Goal: Transaction & Acquisition: Purchase product/service

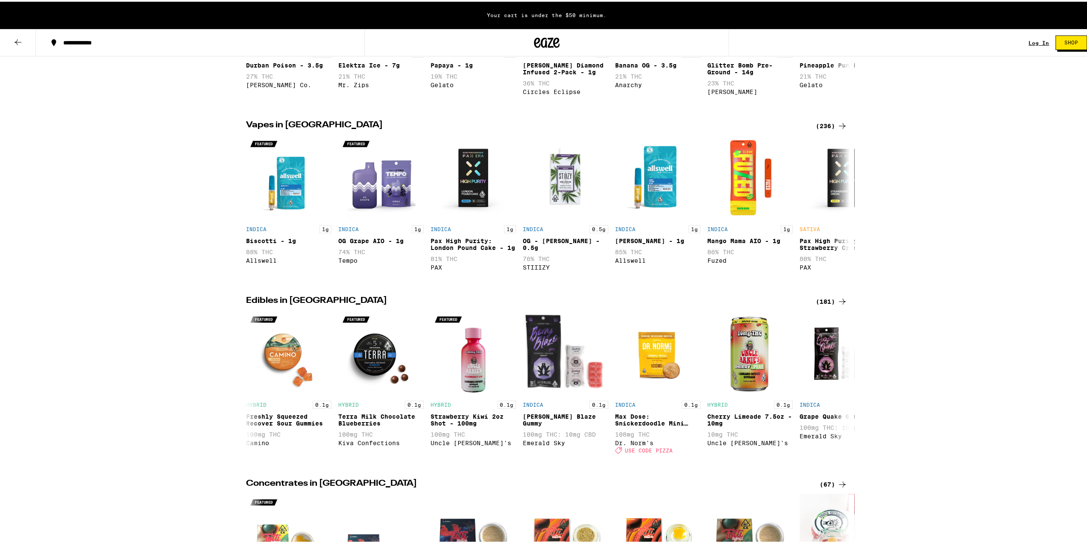
scroll to position [85, 0]
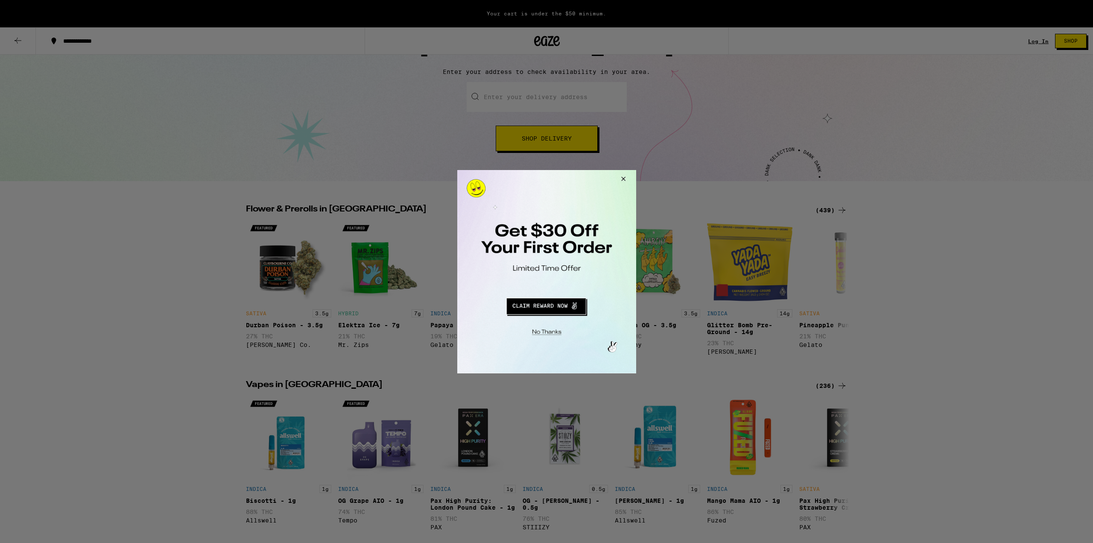
click at [623, 174] on button "Close Modal" at bounding box center [621, 180] width 23 height 20
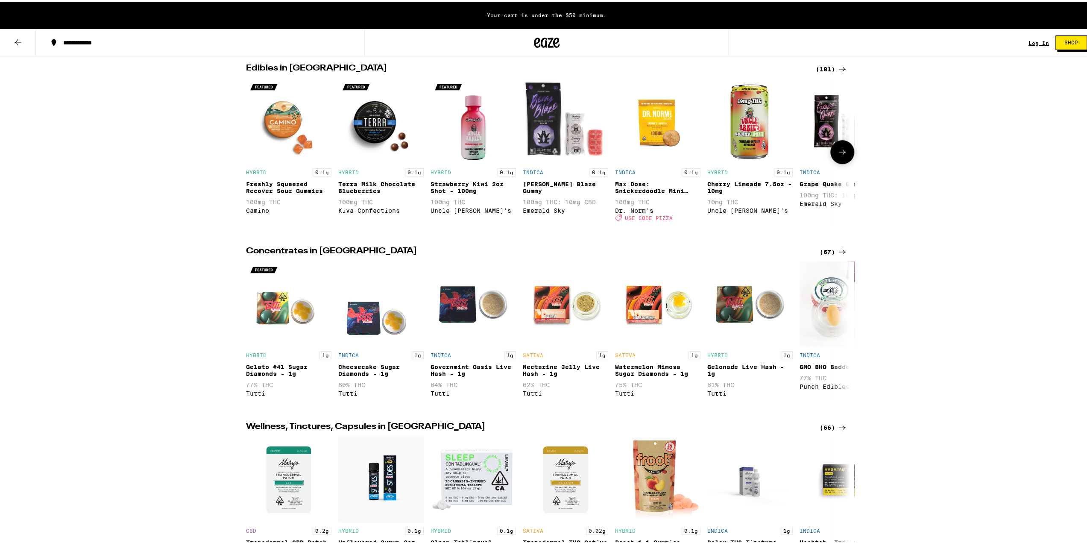
scroll to position [598, 0]
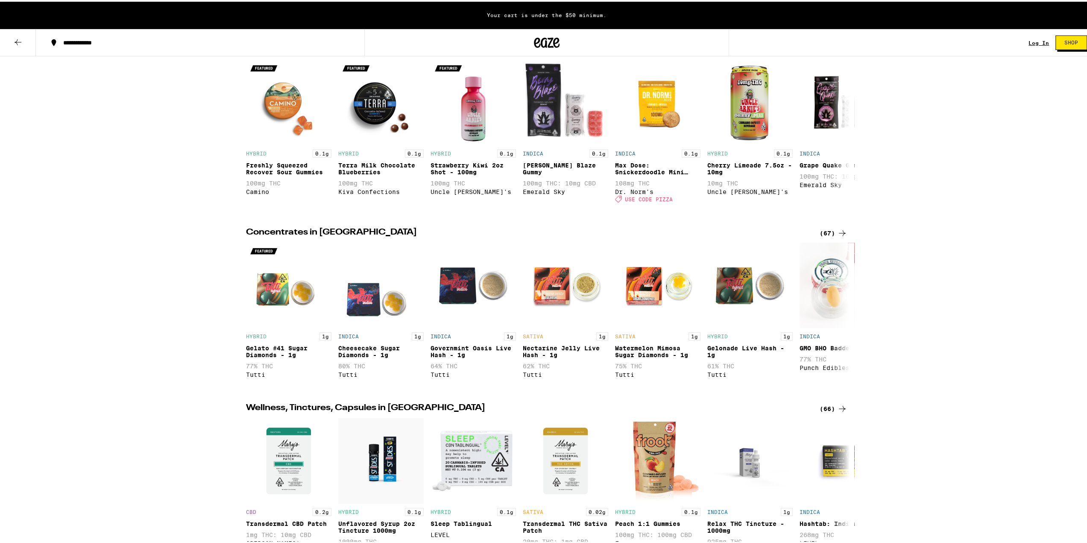
drag, startPoint x: 837, startPoint y: 252, endPoint x: 830, endPoint y: 251, distance: 6.4
click at [837, 237] on icon at bounding box center [842, 231] width 10 height 10
click at [839, 234] on icon at bounding box center [842, 231] width 7 height 6
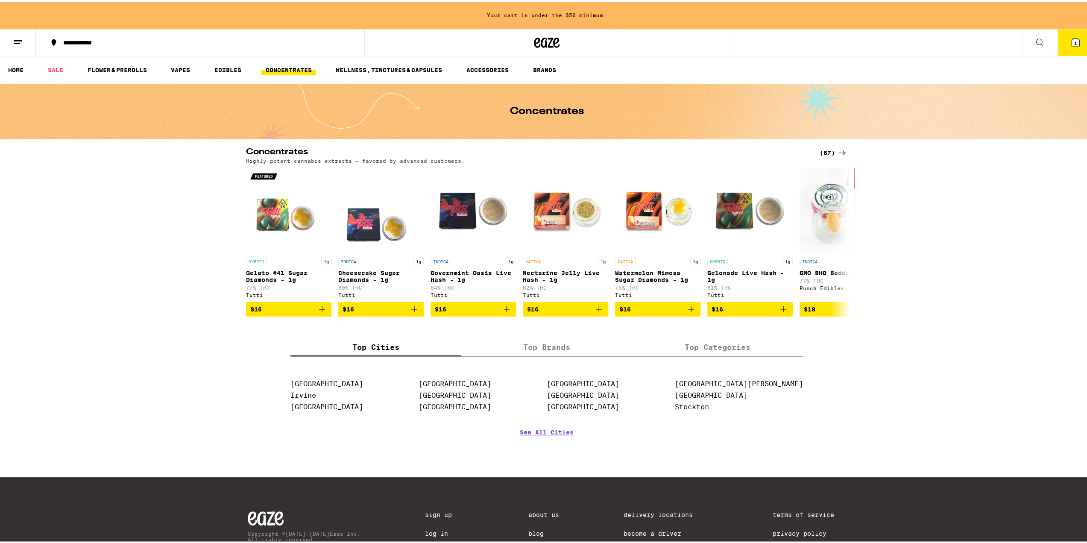
click at [827, 149] on div "(67)" at bounding box center [833, 151] width 28 height 10
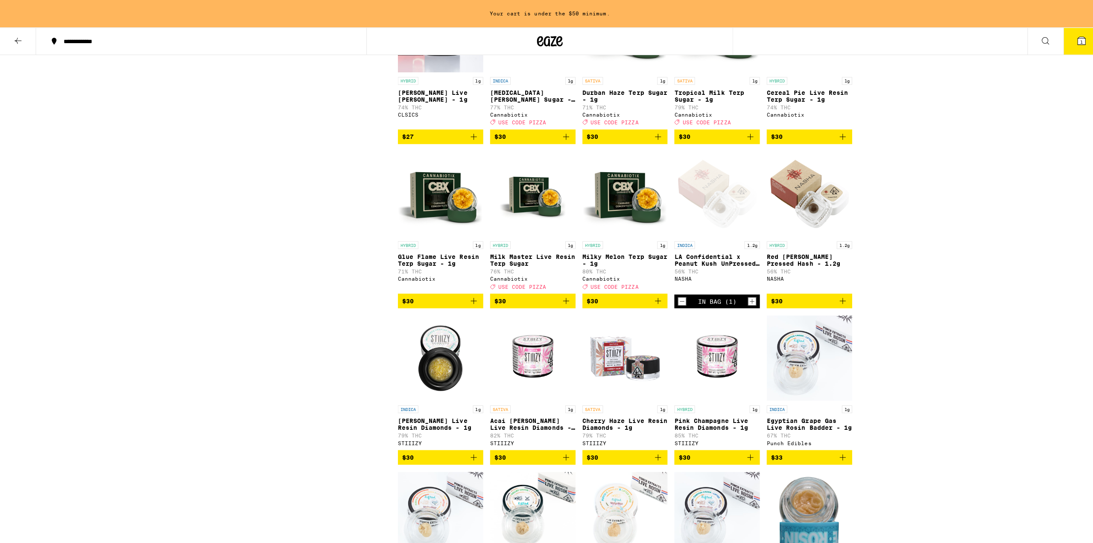
scroll to position [1580, 0]
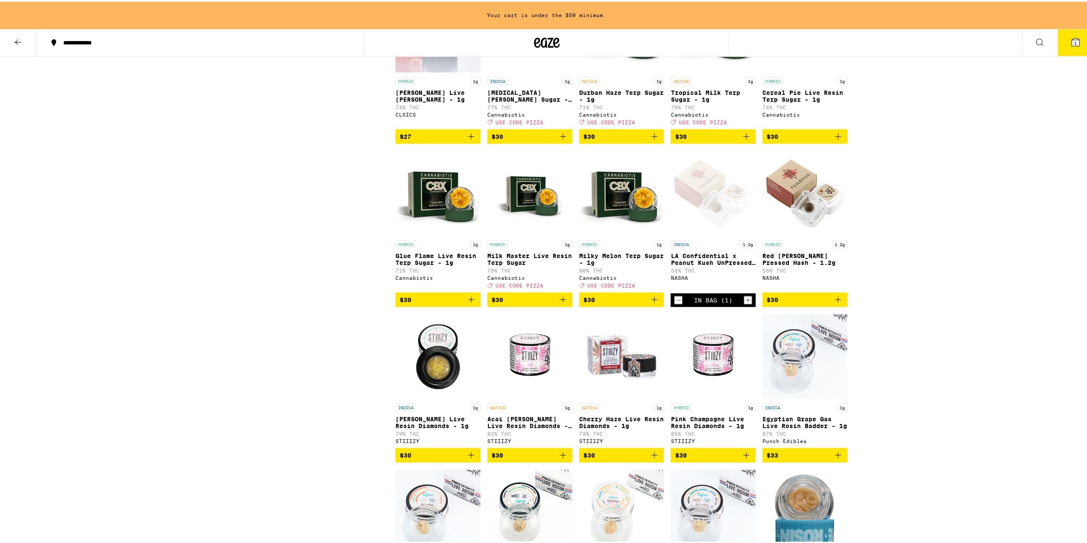
click at [723, 234] on div "Open page for LA Confidential x Peanut Kush UnPressed Hash - 1.2g from NASHA" at bounding box center [712, 191] width 85 height 85
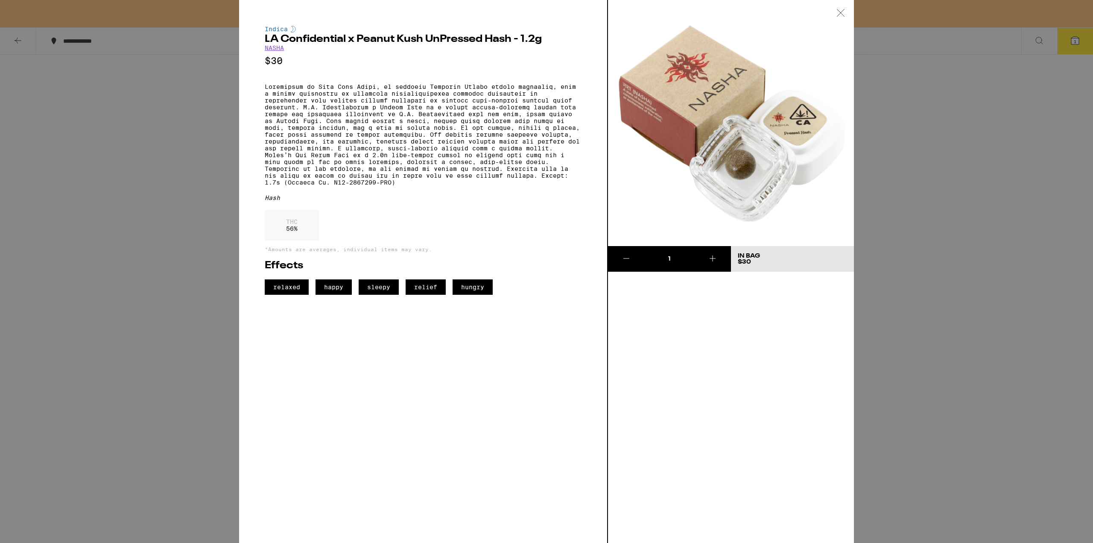
click at [843, 13] on icon at bounding box center [840, 13] width 9 height 8
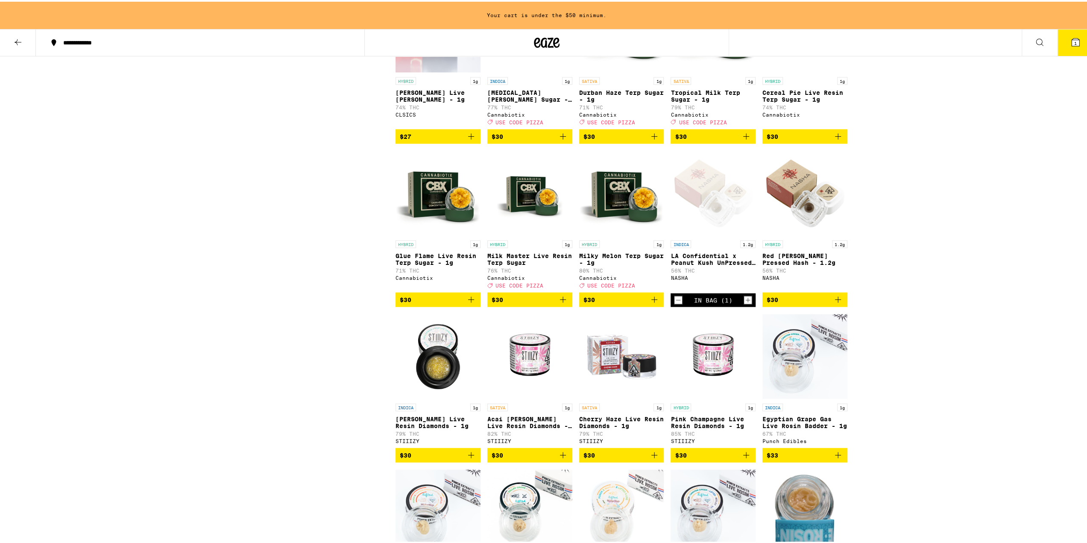
click at [1074, 41] on span "1" at bounding box center [1075, 41] width 3 height 5
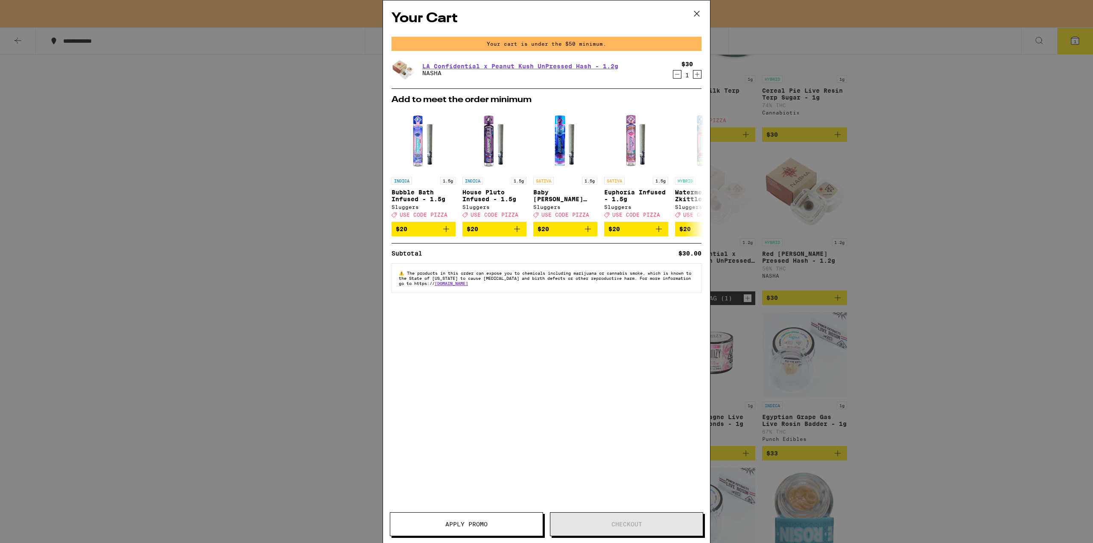
click at [695, 74] on icon "Increment" at bounding box center [697, 74] width 8 height 10
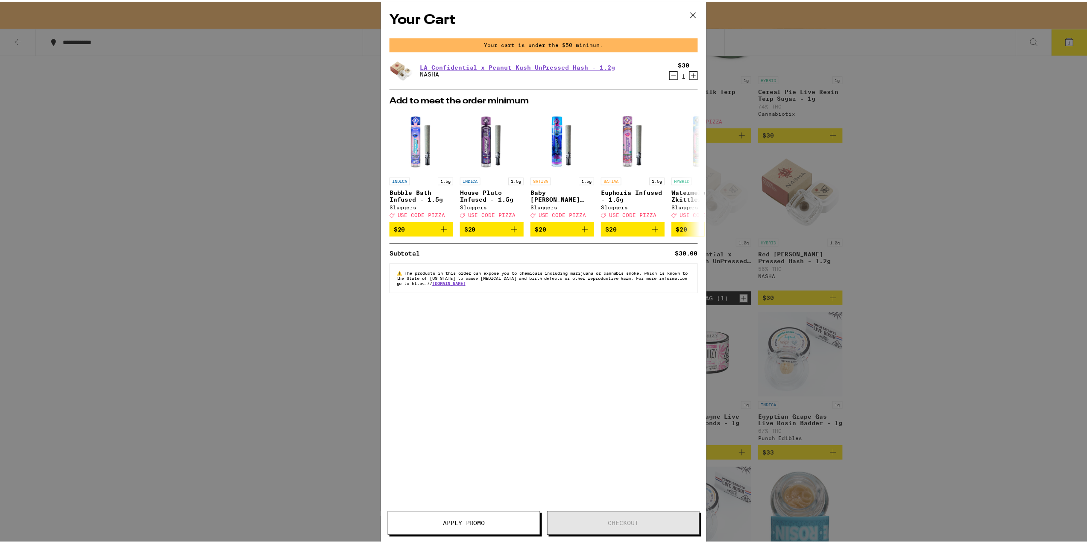
scroll to position [1552, 0]
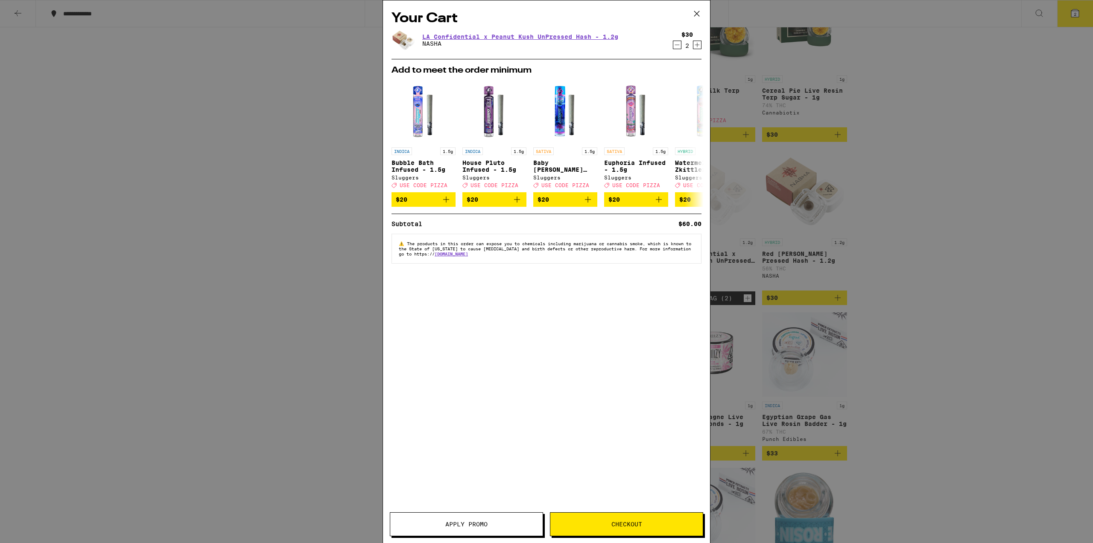
click at [696, 74] on h2 "Add to meet the order minimum" at bounding box center [547, 70] width 310 height 9
click at [700, 44] on icon "Increment" at bounding box center [697, 45] width 8 height 10
click at [698, 12] on icon at bounding box center [696, 13] width 13 height 13
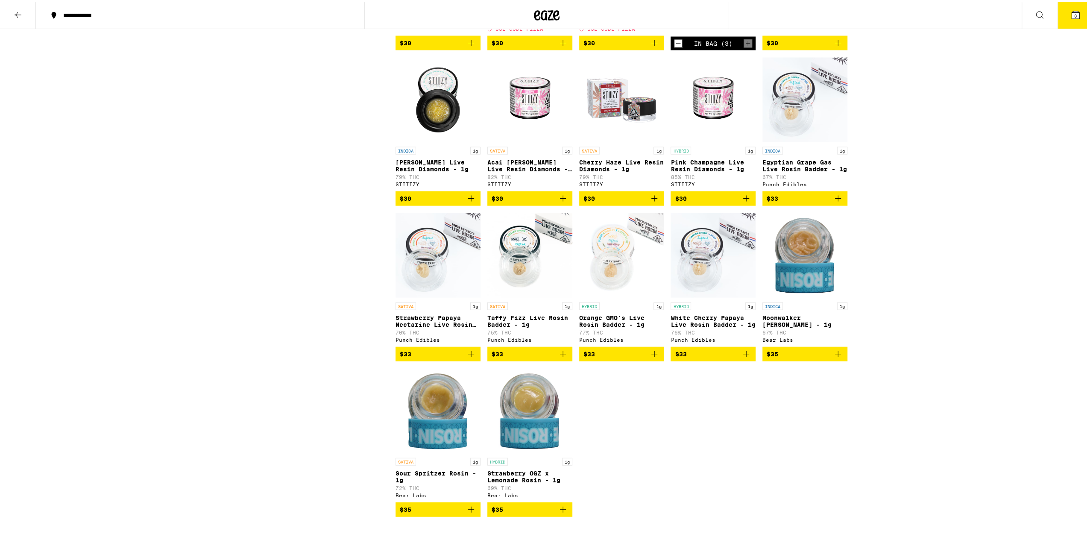
scroll to position [1638, 0]
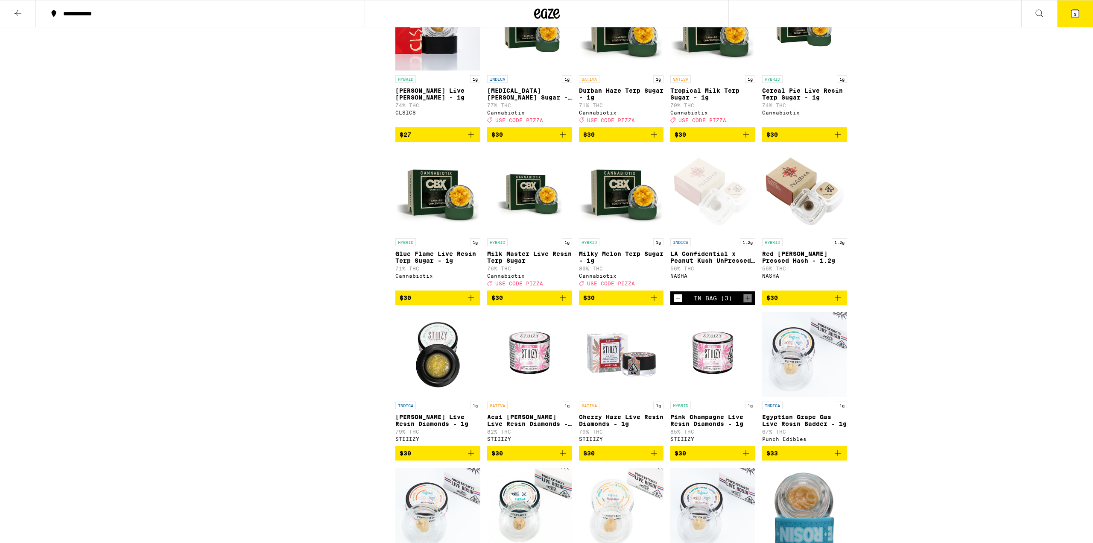
scroll to position [1580, 0]
